Goal: Task Accomplishment & Management: Manage account settings

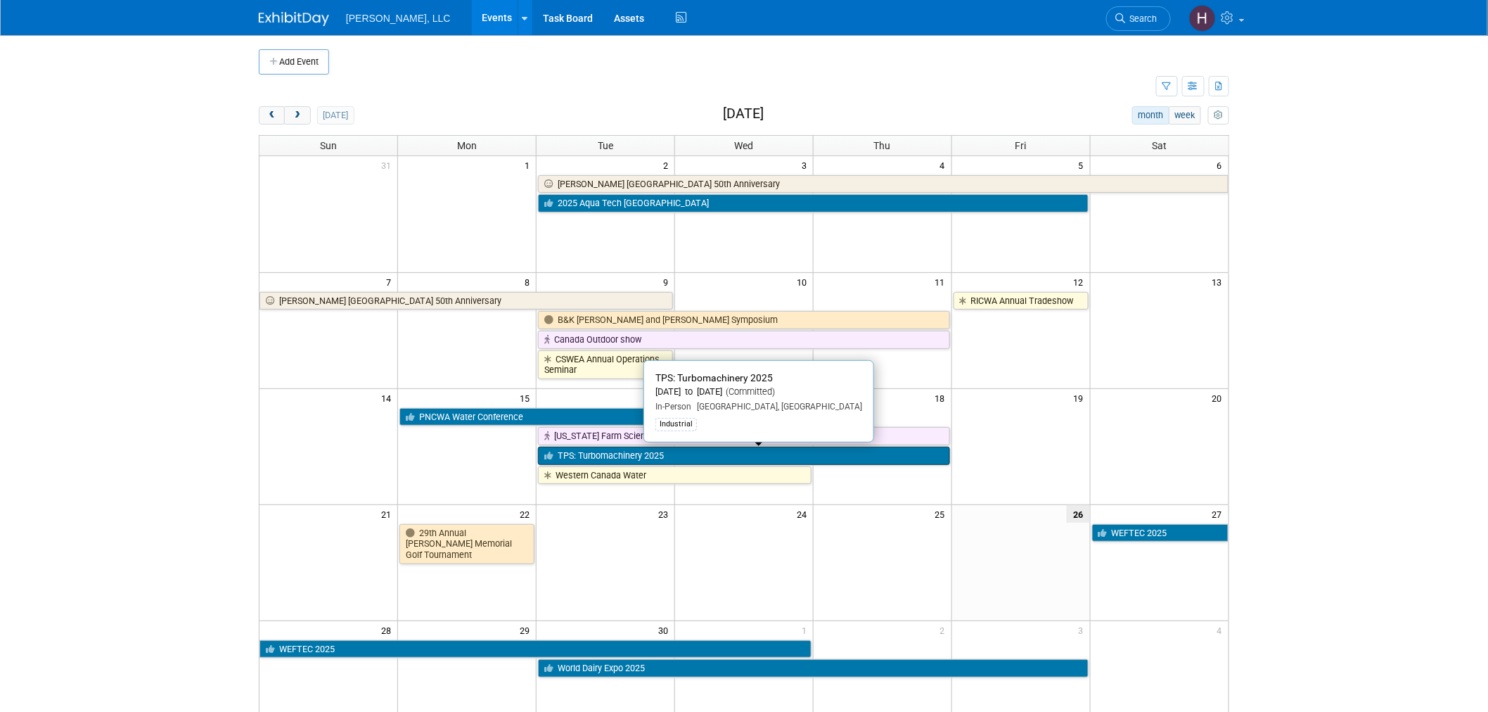
click at [641, 457] on link "TPS: Turbomachinery 2025" at bounding box center [744, 455] width 412 height 18
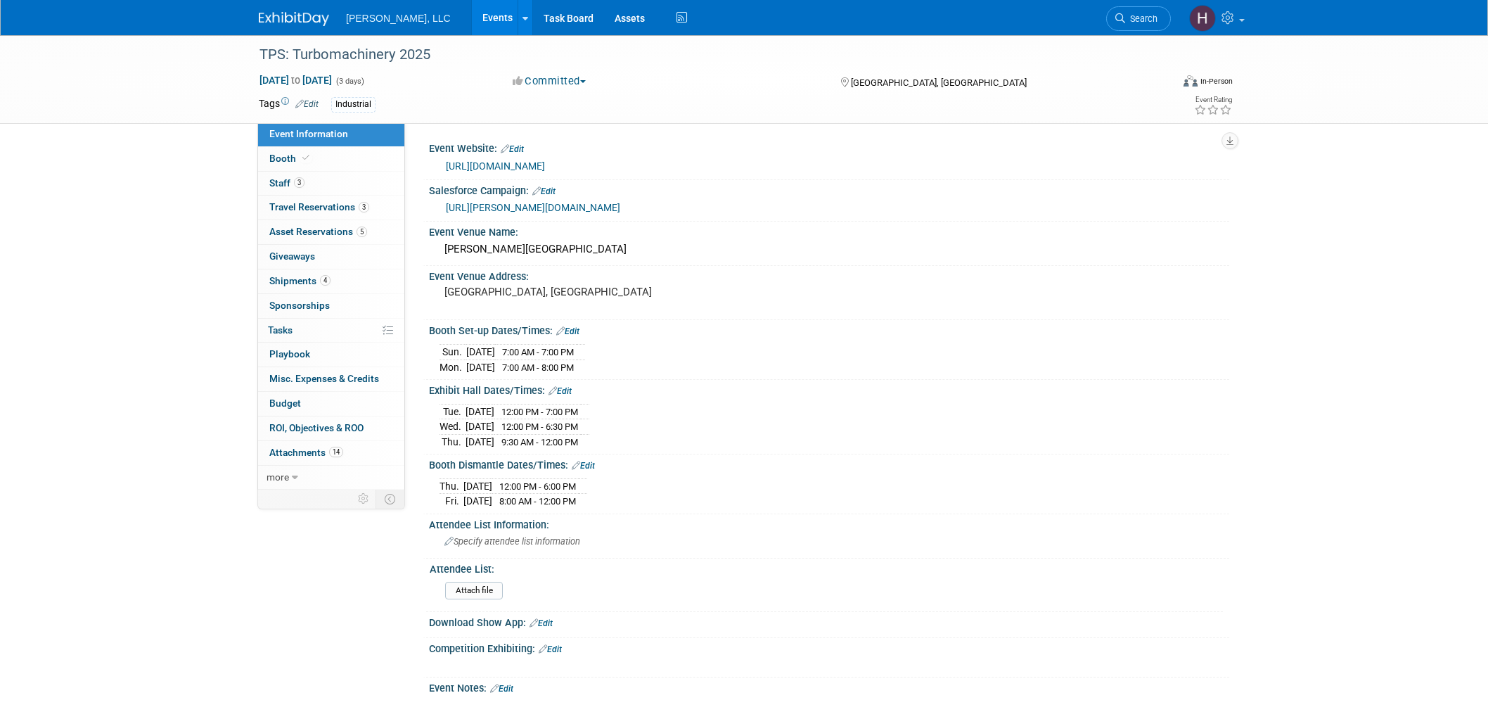
select select "Industrial"
click at [348, 230] on span "Asset Reservations 5" at bounding box center [318, 231] width 98 height 11
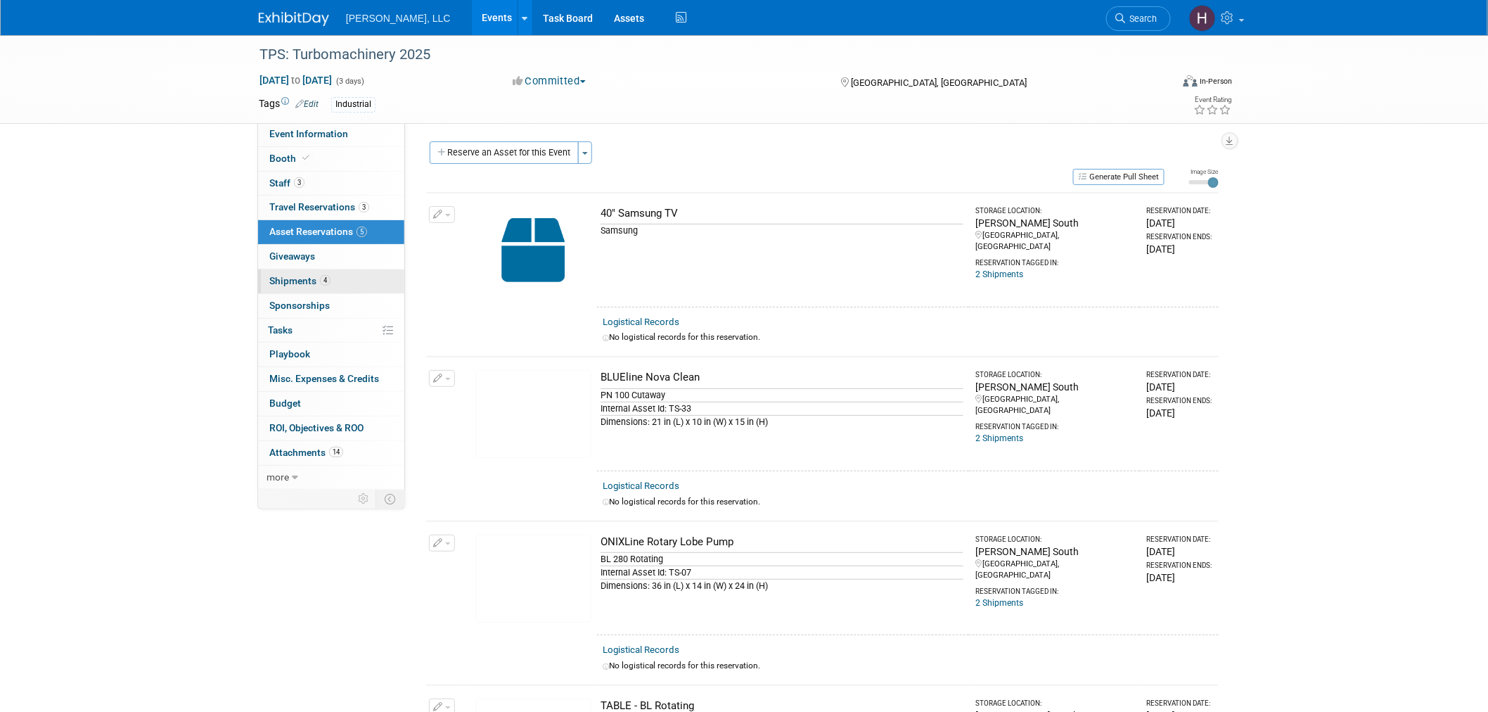
click at [312, 280] on span "Shipments 4" at bounding box center [299, 280] width 61 height 11
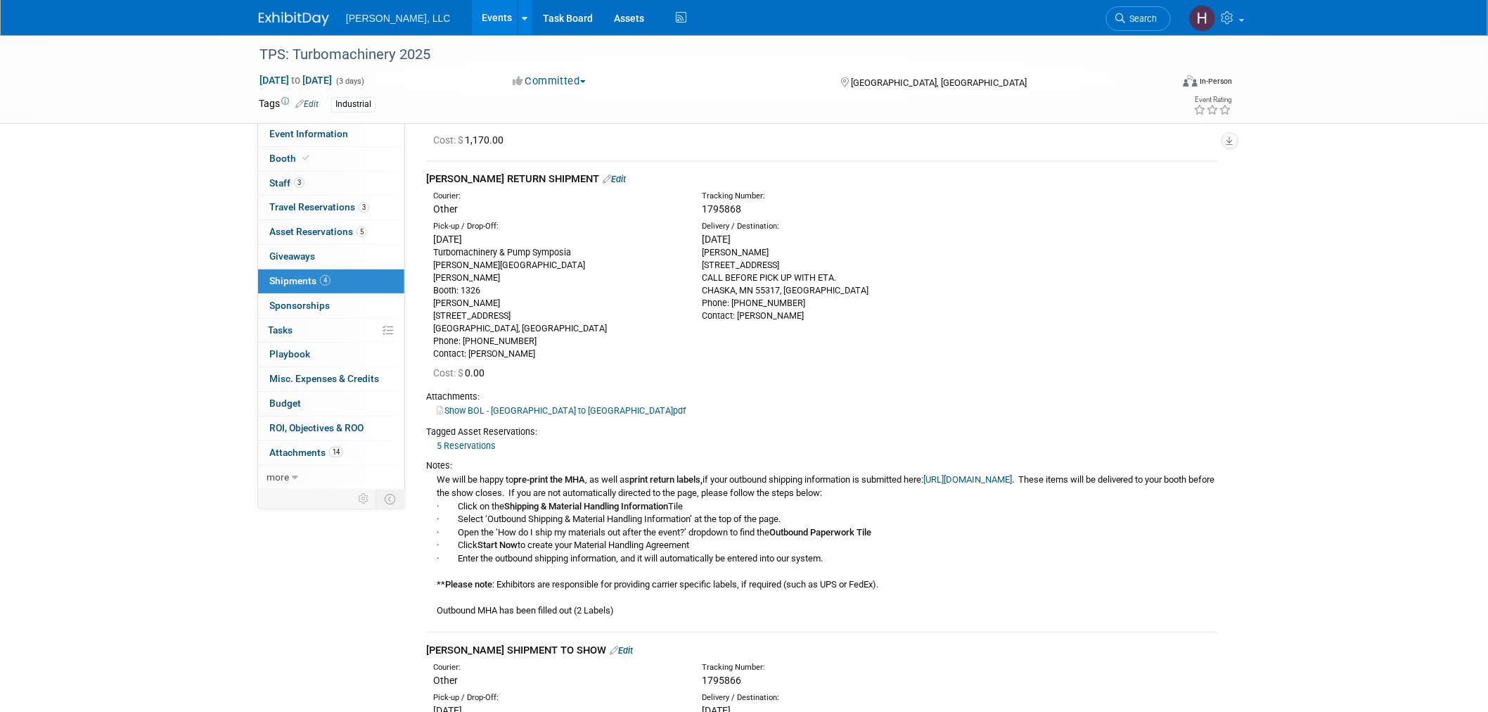
scroll to position [205, 0]
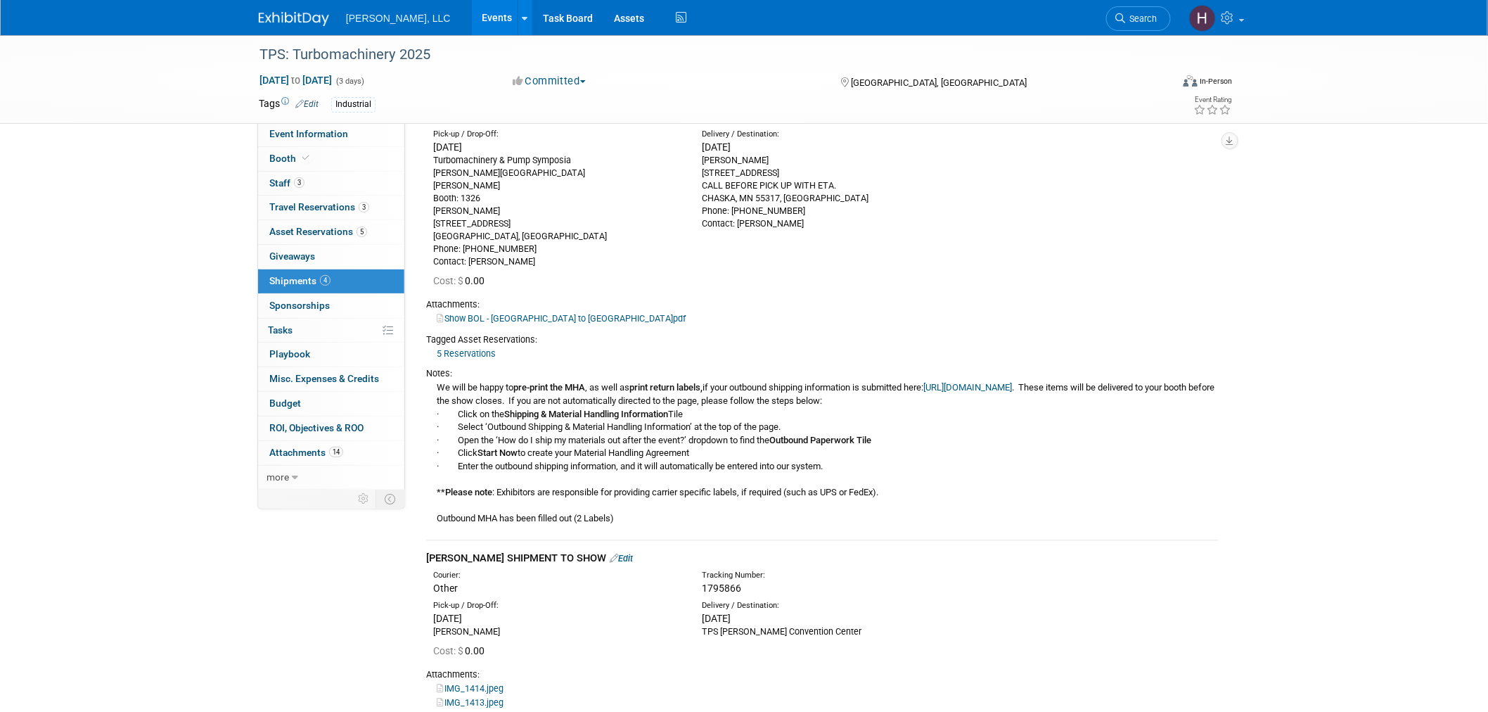
click at [462, 349] on link "5 Reservations" at bounding box center [466, 353] width 59 height 11
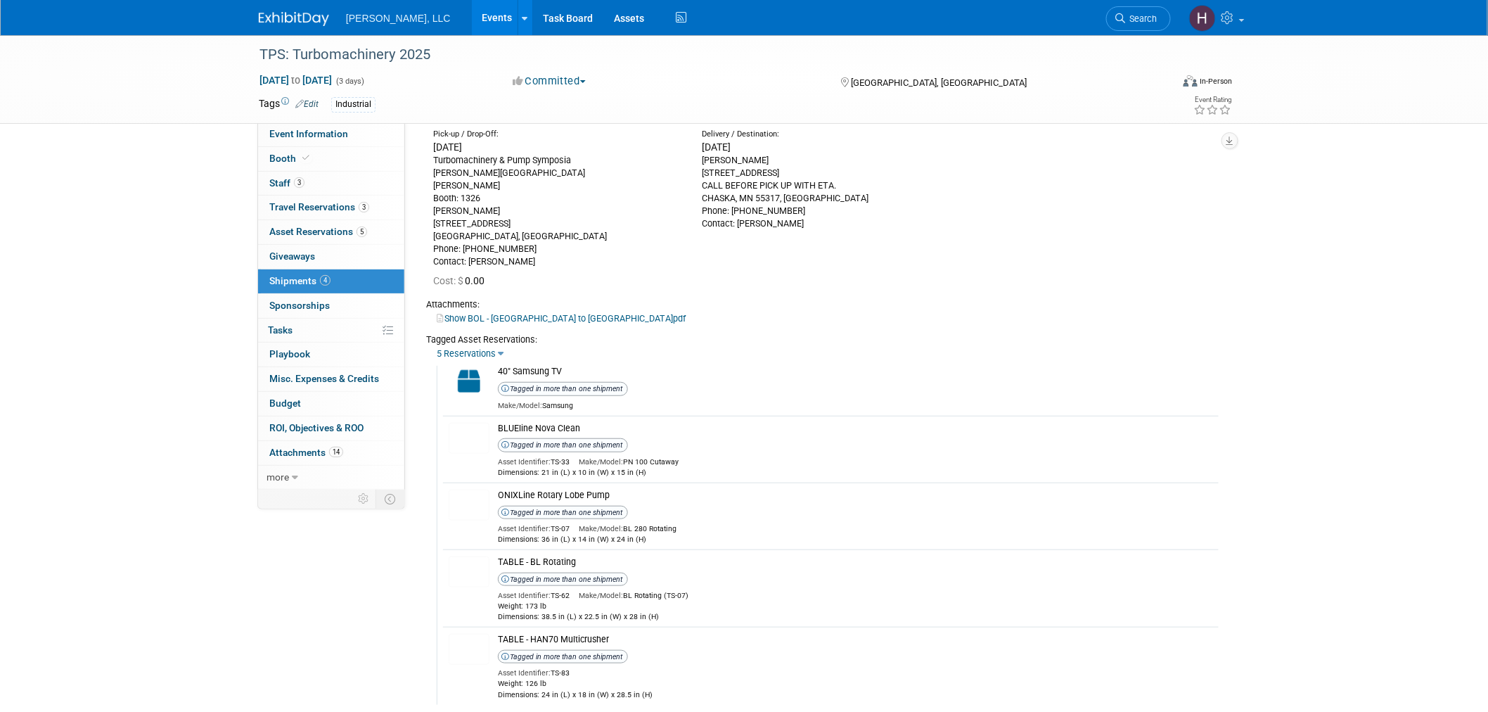
click at [470, 348] on link "5 Reservations" at bounding box center [466, 353] width 59 height 11
